Goal: Transaction & Acquisition: Register for event/course

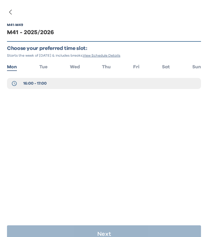
click at [9, 8] on div "M41 - M49 M41 - 2025/2026 Choose your preferred time slot: Starts the week of S…" at bounding box center [104, 124] width 208 height 248
click at [12, 14] on icon "button" at bounding box center [10, 11] width 7 height 7
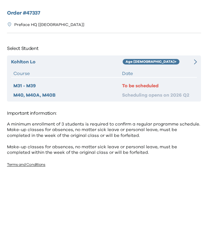
click at [180, 68] on div "[PERSON_NAME] Age [DEMOGRAPHIC_DATA]+ Course Date M31 - M39 To be scheduled M40…" at bounding box center [104, 78] width 194 height 46
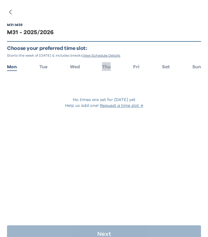
click at [109, 66] on span "Thu" at bounding box center [106, 66] width 9 height 5
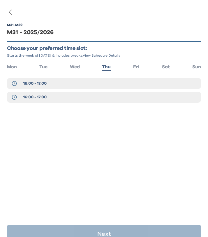
click at [142, 66] on ul "Mon Tue Wed Thu Fri Sat Sun" at bounding box center [104, 66] width 194 height 8
click at [141, 66] on ul "Mon Tue Wed Thu Fri Sat Sun" at bounding box center [104, 66] width 194 height 8
click at [135, 66] on span "Fri" at bounding box center [136, 66] width 6 height 5
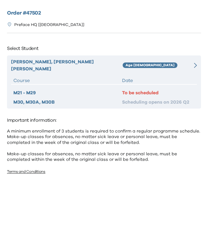
click at [186, 66] on div "Shawn, Siu Yau Chan Age 6-7 Course Date M21 - M29 To be scheduled M30, M30A, M3…" at bounding box center [104, 81] width 194 height 53
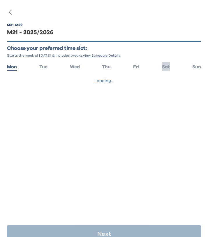
click at [166, 70] on li "Sat" at bounding box center [166, 66] width 8 height 8
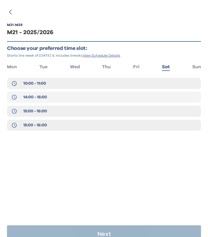
click at [126, 94] on button "14:00 - 15:00" at bounding box center [104, 96] width 194 height 11
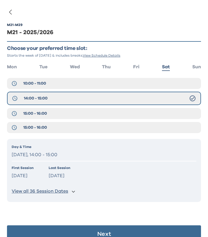
scroll to position [12, 0]
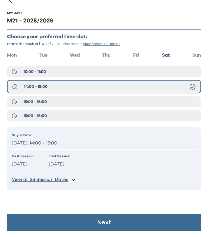
click at [112, 221] on button "Next" at bounding box center [104, 221] width 194 height 17
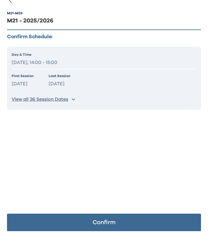
click at [113, 221] on p "Confirm" at bounding box center [104, 222] width 23 height 6
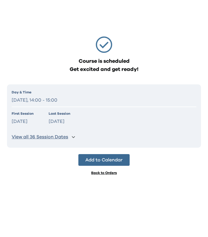
scroll to position [0, 0]
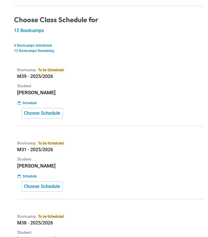
scroll to position [74, 0]
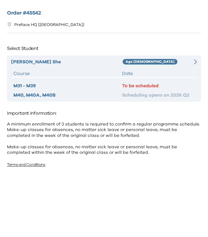
click at [160, 69] on div "William She Age 8-9 Course Date M31 - M39 To be scheduled M40, M40A, M40B Sched…" at bounding box center [104, 78] width 194 height 46
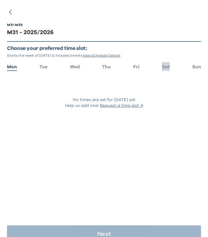
click at [165, 66] on span "Sat" at bounding box center [166, 66] width 8 height 5
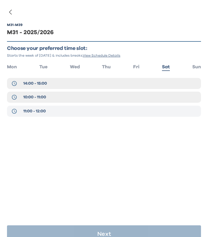
click at [55, 114] on button "11:00 - 12:00" at bounding box center [104, 110] width 194 height 11
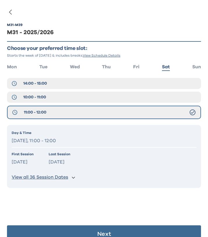
scroll to position [12, 0]
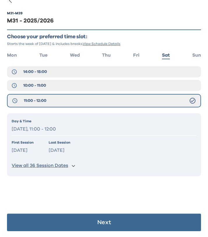
click at [54, 222] on button "Next" at bounding box center [104, 221] width 194 height 17
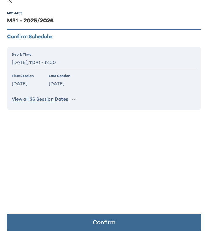
click at [54, 222] on button "Confirm" at bounding box center [104, 221] width 194 height 17
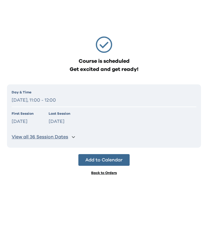
scroll to position [0, 0]
